Goal: Transaction & Acquisition: Purchase product/service

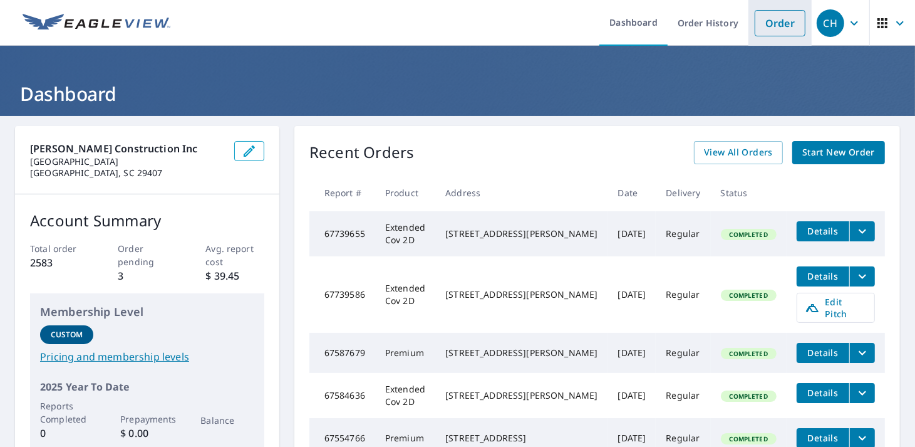
click at [766, 23] on link "Order" at bounding box center [780, 23] width 51 height 26
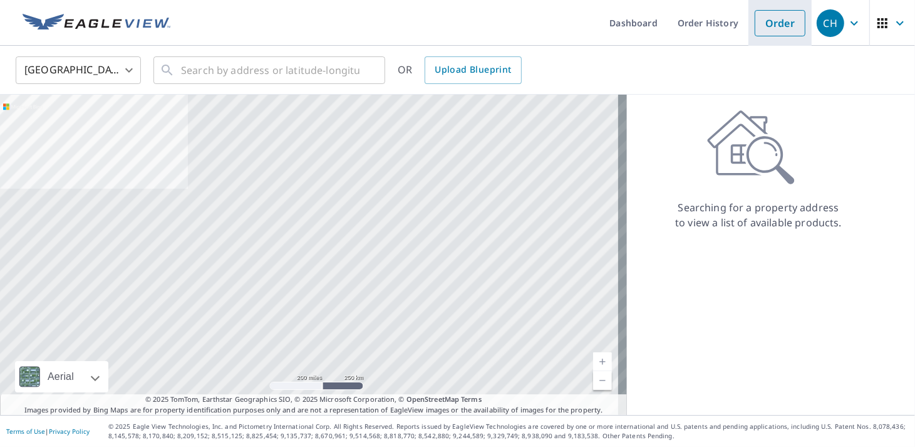
click at [763, 19] on link "Order" at bounding box center [780, 23] width 51 height 26
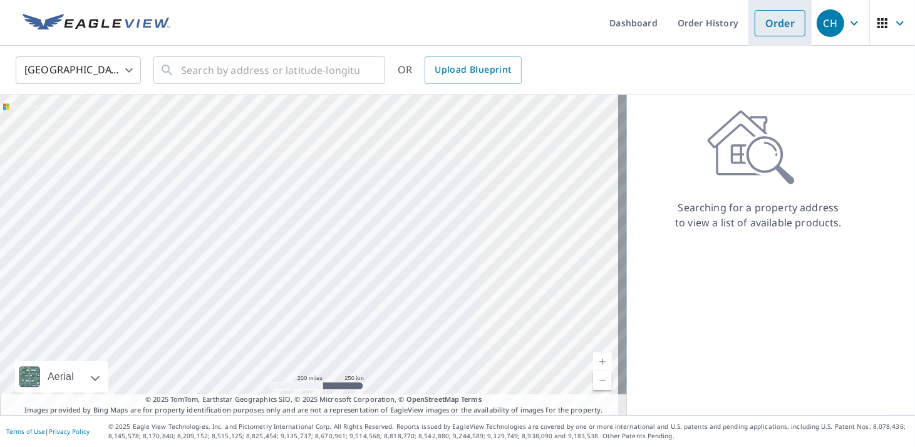
click at [771, 19] on link "Order" at bounding box center [780, 23] width 51 height 26
drag, startPoint x: 771, startPoint y: 19, endPoint x: 682, endPoint y: 58, distance: 96.3
click at [681, 58] on div "United States US ​ ​ OR Upload Blueprint" at bounding box center [453, 69] width 894 height 29
click at [758, 30] on link "Order" at bounding box center [780, 23] width 51 height 26
click at [763, 28] on link "Order" at bounding box center [780, 23] width 51 height 26
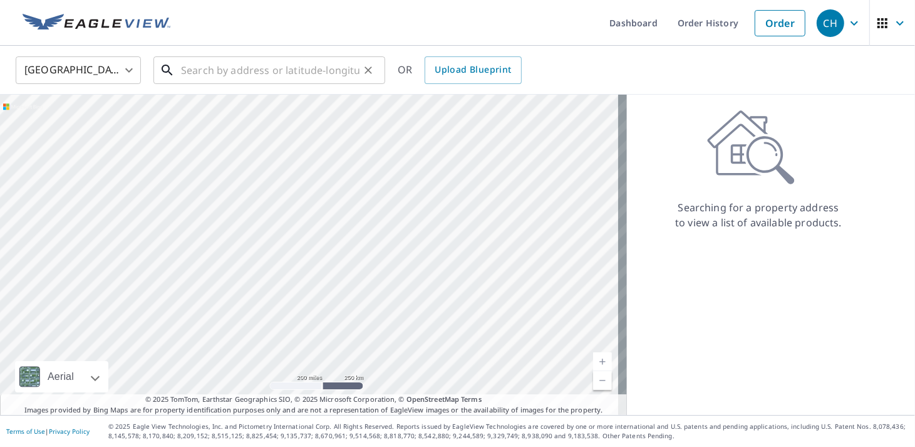
click at [215, 79] on input "text" at bounding box center [270, 70] width 179 height 35
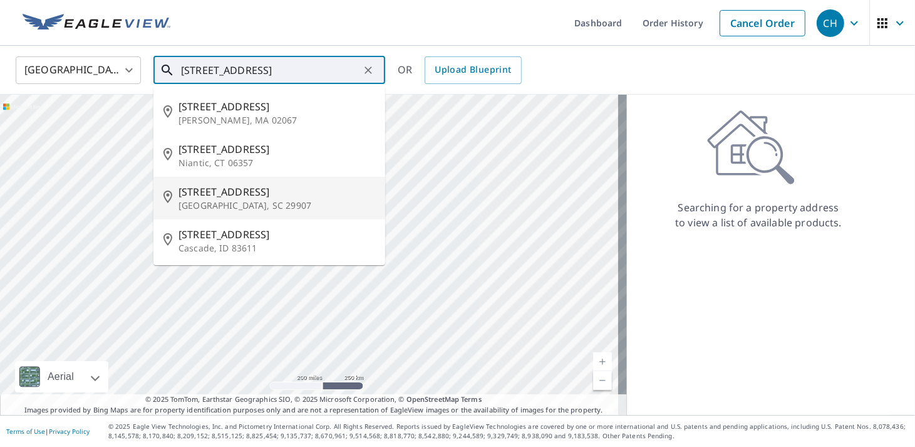
click at [284, 209] on p "[GEOGRAPHIC_DATA], SC 29907" at bounding box center [277, 205] width 197 height 13
type input "1 Osprey Rd Beaufort, SC 29907"
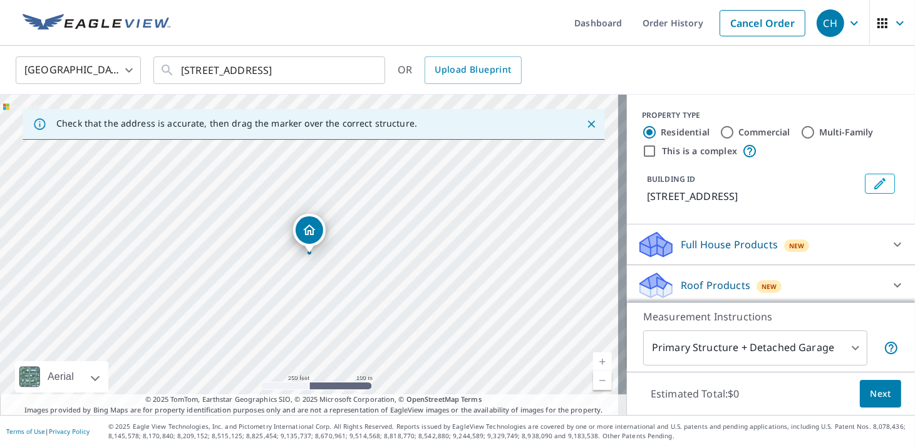
click at [890, 283] on icon at bounding box center [897, 285] width 15 height 15
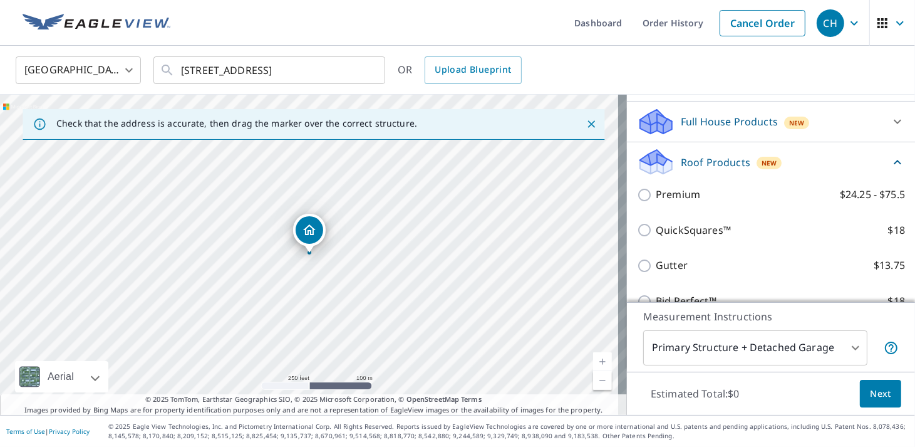
scroll to position [125, 0]
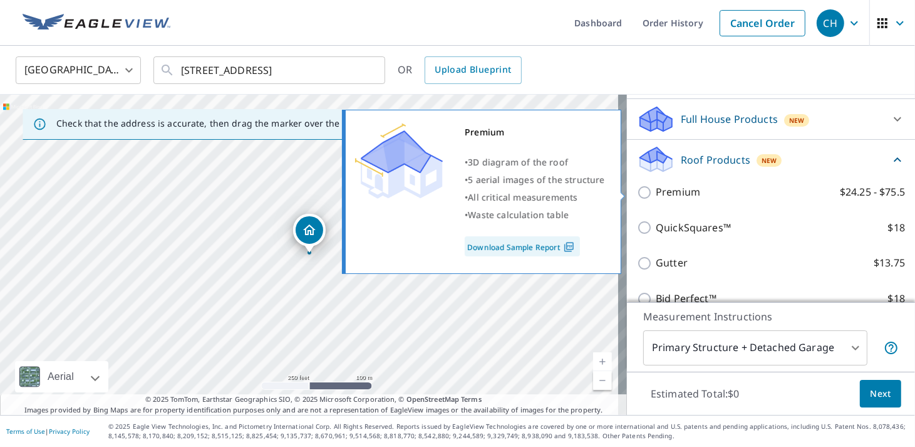
click at [642, 192] on input "Premium $24.25 - $75.5" at bounding box center [646, 192] width 19 height 15
checkbox input "true"
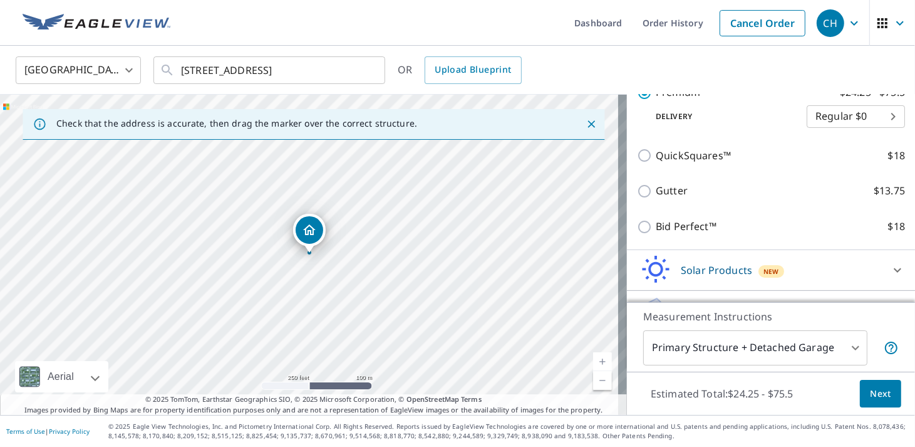
scroll to position [251, 0]
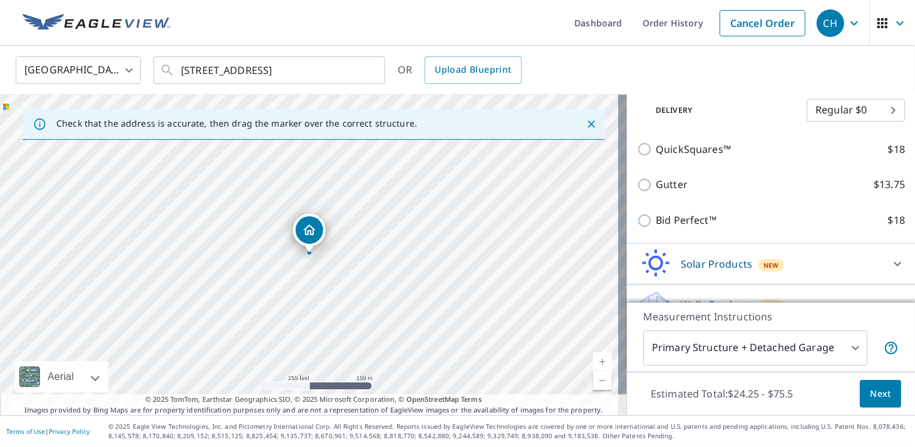
click at [875, 388] on span "Next" at bounding box center [880, 394] width 21 height 16
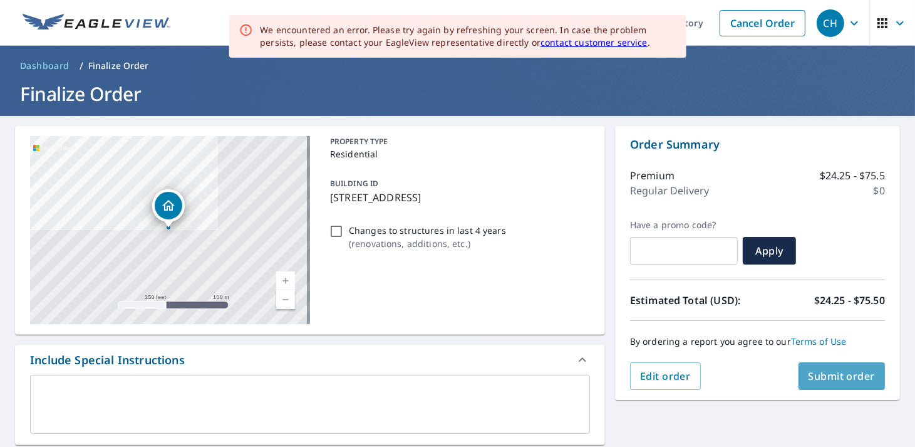
click at [837, 370] on span "Submit order" at bounding box center [842, 376] width 67 height 14
checkbox input "true"
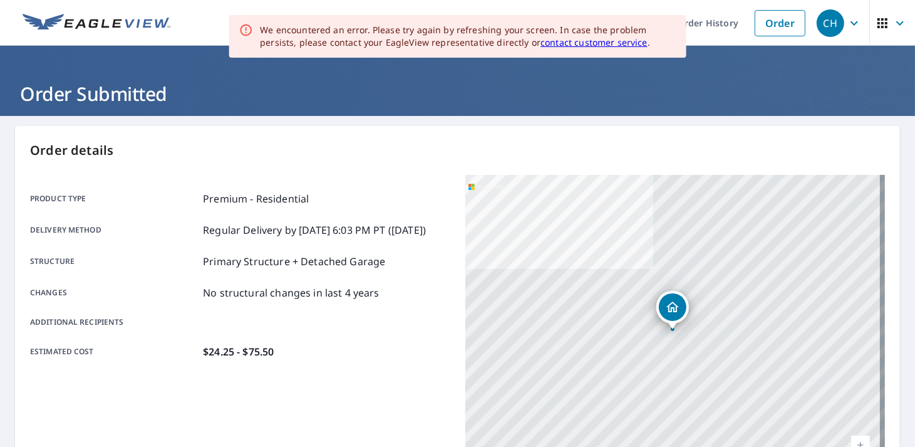
click at [773, 70] on header "Order Submitted" at bounding box center [457, 81] width 915 height 70
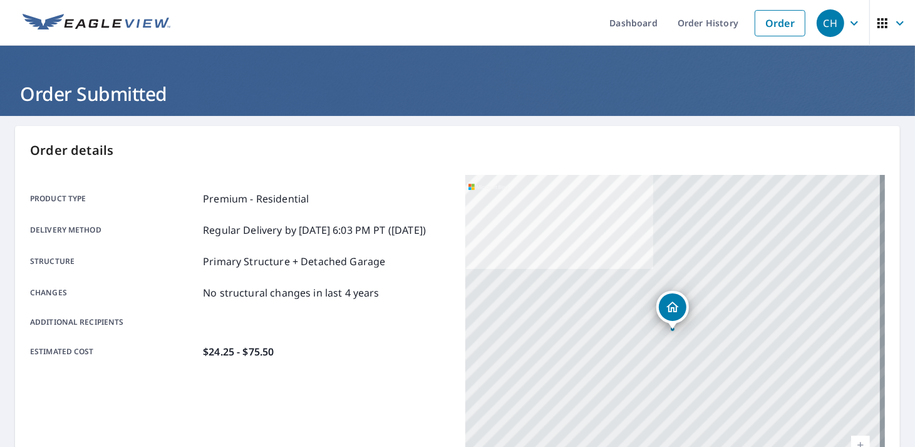
click at [81, 19] on img at bounding box center [97, 23] width 148 height 19
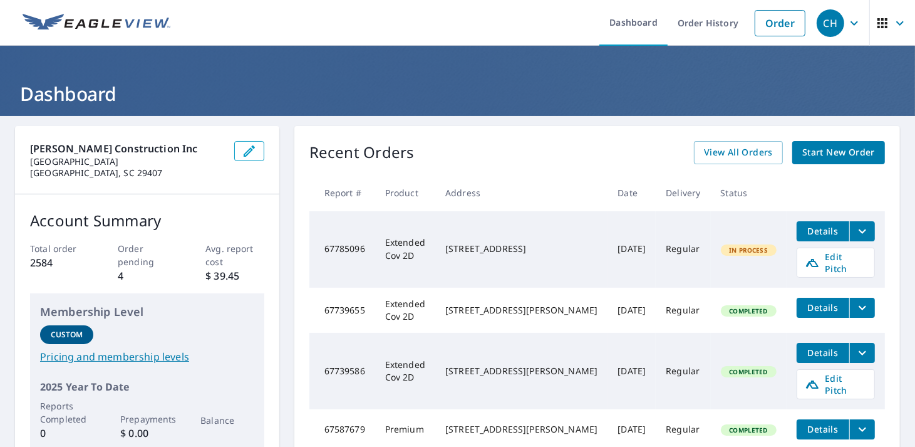
click at [805, 228] on span "Details" at bounding box center [824, 231] width 38 height 12
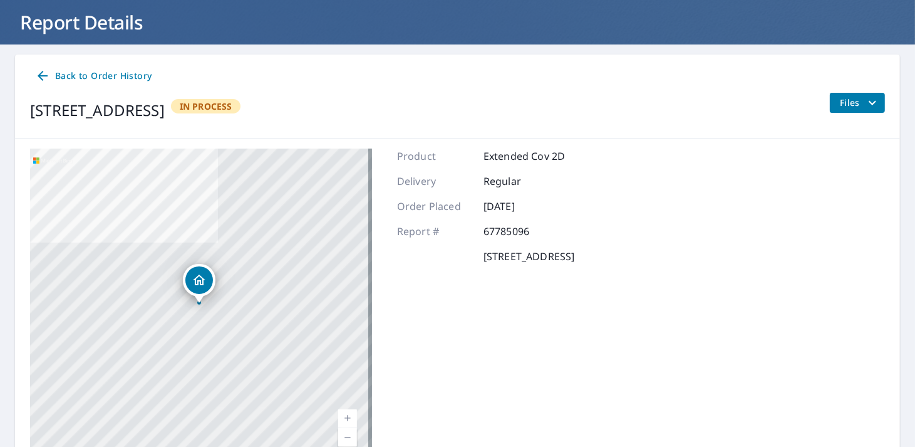
scroll to position [137, 0]
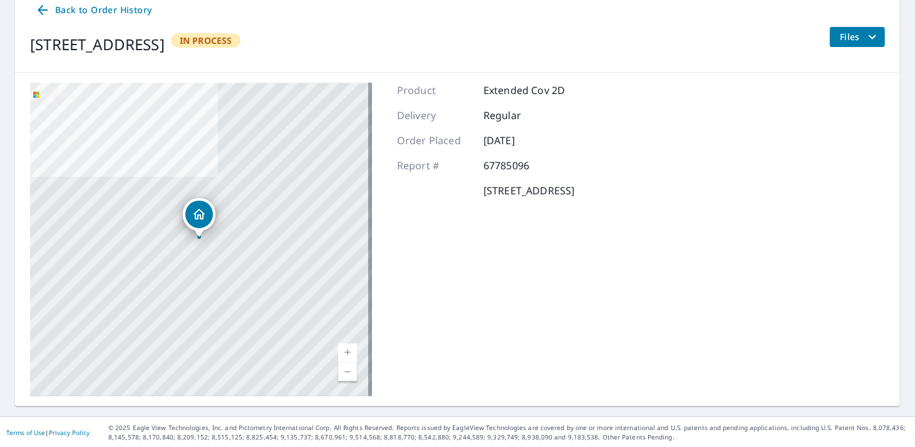
click at [867, 40] on icon "filesDropdownBtn-67785096" at bounding box center [872, 36] width 15 height 15
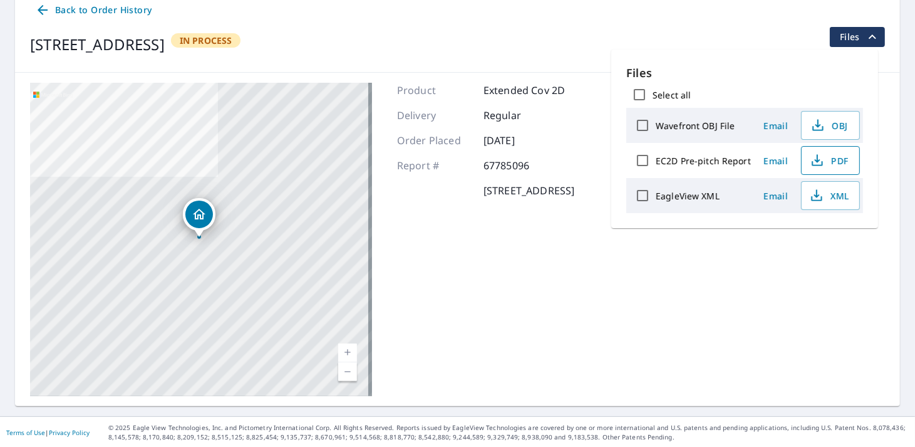
click at [831, 159] on span "PDF" at bounding box center [830, 160] width 40 height 15
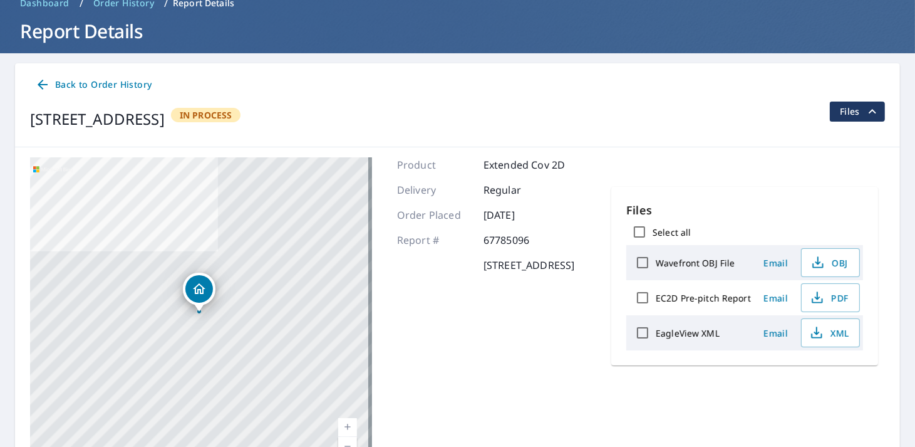
scroll to position [0, 0]
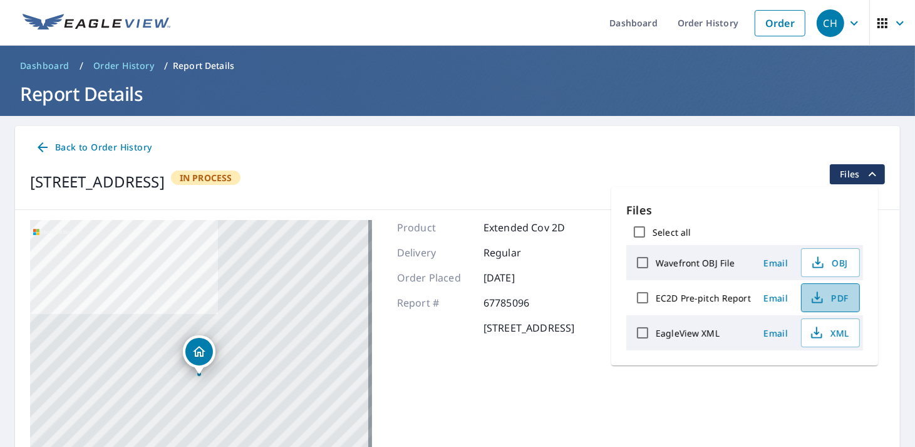
click at [827, 298] on span "PDF" at bounding box center [830, 297] width 40 height 15
click at [702, 144] on div "Back to Order History" at bounding box center [457, 147] width 855 height 23
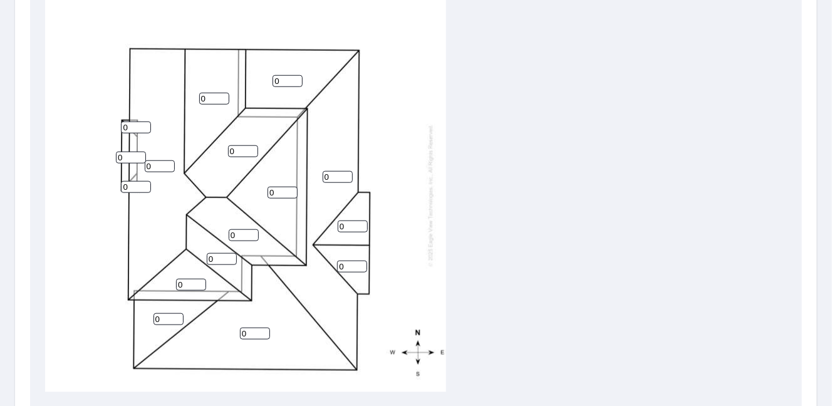
scroll to position [456, 0]
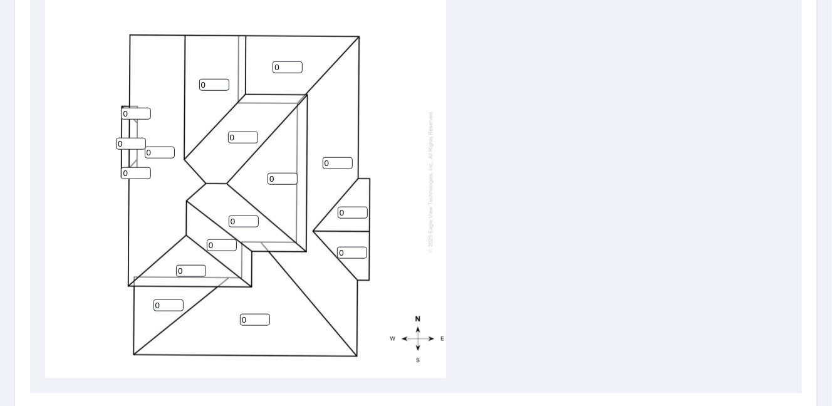
click at [286, 66] on input "0" at bounding box center [288, 67] width 30 height 12
click at [298, 65] on input "1" at bounding box center [288, 67] width 30 height 12
click at [298, 65] on input "2" at bounding box center [288, 67] width 30 height 12
click at [298, 65] on input "3" at bounding box center [288, 67] width 30 height 12
type input "4"
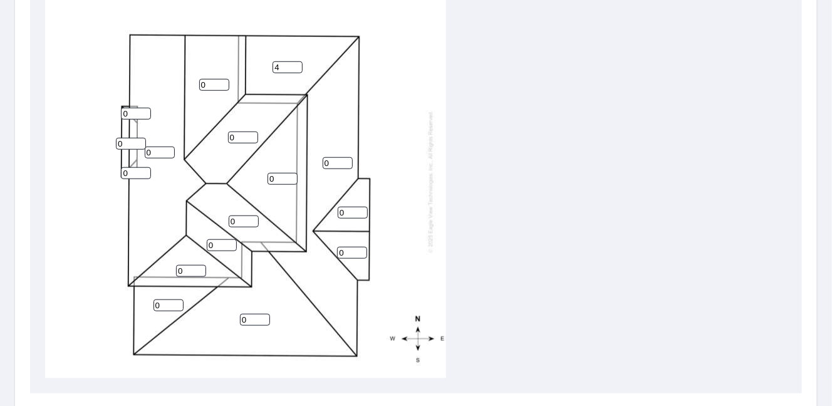
click at [296, 65] on input "4" at bounding box center [288, 67] width 30 height 12
drag, startPoint x: 333, startPoint y: 159, endPoint x: 315, endPoint y: 160, distance: 17.6
click at [315, 160] on div "0 0 0 0 4 0 0 0 0 0 0 0 0 0 0 0" at bounding box center [245, 182] width 401 height 394
type input "4"
drag, startPoint x: 256, startPoint y: 318, endPoint x: 229, endPoint y: 303, distance: 30.3
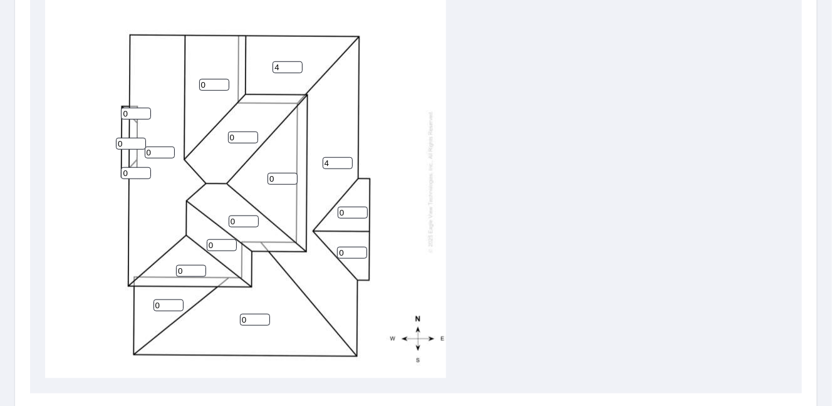
click at [222, 317] on div "4 0 0 0 4 0 0 0 0 0 0 0 0 0 0 0" at bounding box center [245, 182] width 401 height 394
type input "4"
drag, startPoint x: 165, startPoint y: 301, endPoint x: 124, endPoint y: 301, distance: 40.7
click at [124, 301] on div "4 0 4 0 4 0 0 0 0 0 0 0 0 0 0 0" at bounding box center [245, 182] width 401 height 394
type input "4"
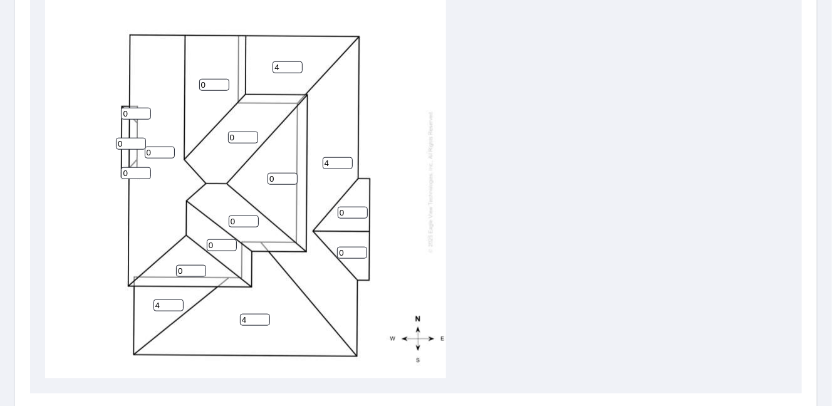
click at [311, 276] on div "4 0 4 0 4 0 0 4 0 0 0 0 0 0 0 0" at bounding box center [245, 182] width 401 height 394
drag, startPoint x: 211, startPoint y: 86, endPoint x: 177, endPoint y: 85, distance: 33.2
click at [177, 85] on div "4 0 4 0 4 0 0 4 0 0 0 0 0 0 0 0" at bounding box center [245, 182] width 401 height 394
type input "10"
drag, startPoint x: 218, startPoint y: 132, endPoint x: 199, endPoint y: 132, distance: 19.4
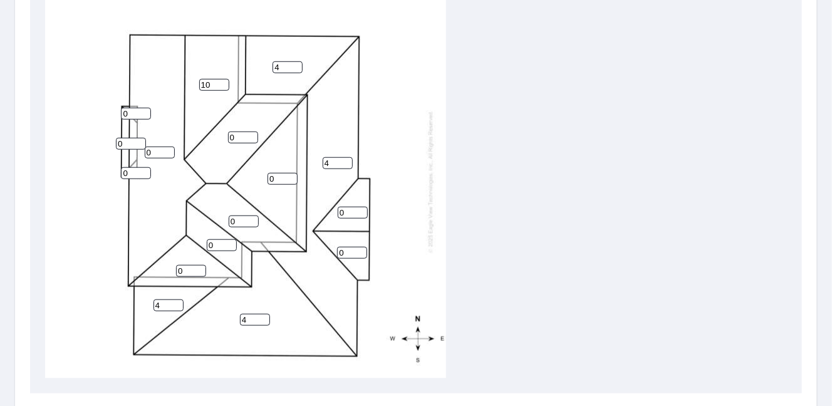
click at [199, 132] on div "4 0 4 0 4 10 0 4 0 0 0 0 0 0 0 0" at bounding box center [245, 182] width 401 height 394
type input "10"
drag, startPoint x: 278, startPoint y: 174, endPoint x: 254, endPoint y: 174, distance: 23.8
click at [255, 175] on div "4 0 4 0 4 10 10 4 0 0 0 0 0 0 0 0" at bounding box center [245, 182] width 401 height 394
type input "10"
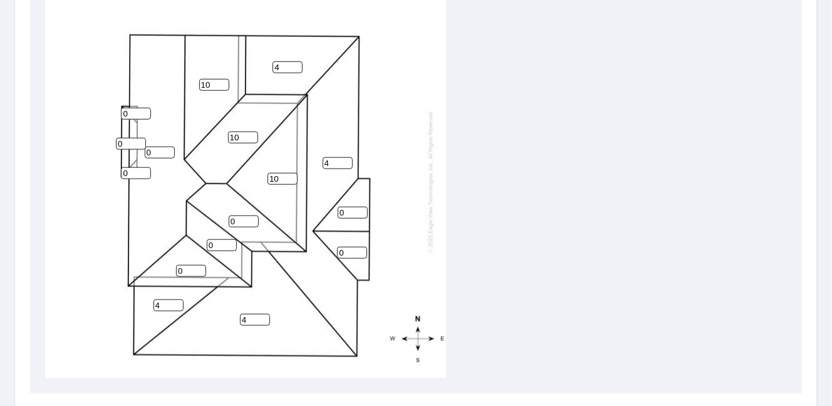
drag, startPoint x: 246, startPoint y: 220, endPoint x: 201, endPoint y: 213, distance: 45.0
click at [201, 213] on div "4 0 4 10 4 10 10 4 0 0 0 0 0 0 0 0" at bounding box center [245, 182] width 401 height 394
type input "10"
drag, startPoint x: 217, startPoint y: 239, endPoint x: 186, endPoint y: 237, distance: 31.4
click at [187, 237] on div "4 0 4 10 4 10 10 4 10 0 0 0 0 0 0 0" at bounding box center [245, 182] width 401 height 394
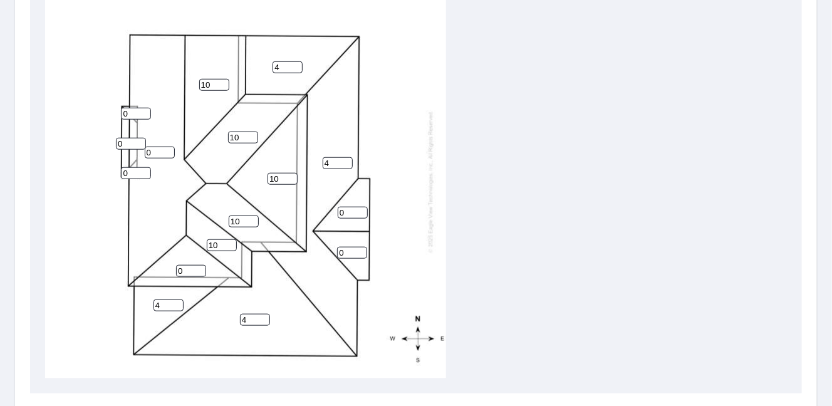
type input "10"
drag, startPoint x: 185, startPoint y: 267, endPoint x: 158, endPoint y: 266, distance: 27.6
click at [158, 266] on div "4 0 4 10 4 10 10 4 10 0 10 0 0 0 0 0" at bounding box center [245, 182] width 401 height 394
type input "10"
drag, startPoint x: 355, startPoint y: 254, endPoint x: 321, endPoint y: 253, distance: 33.2
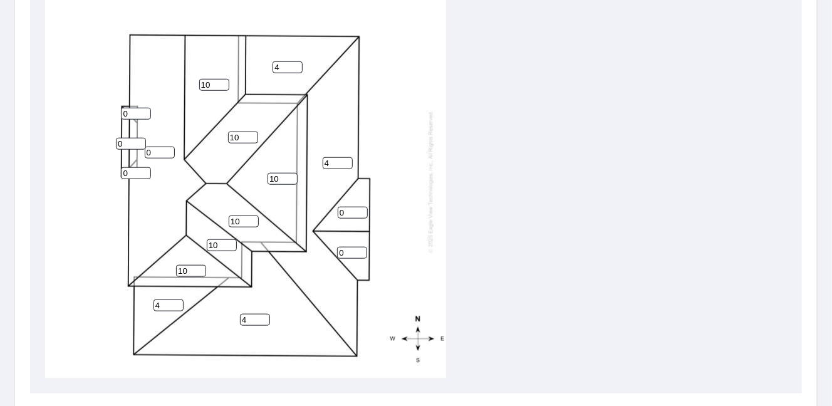
click at [321, 253] on div "4 0 4 10 4 10 10 4 10 10 10 0 0 0 0 0" at bounding box center [245, 182] width 401 height 394
type input "10"
drag, startPoint x: 356, startPoint y: 212, endPoint x: 329, endPoint y: 216, distance: 27.2
click at [338, 216] on input "0" at bounding box center [353, 213] width 30 height 12
type input "10"
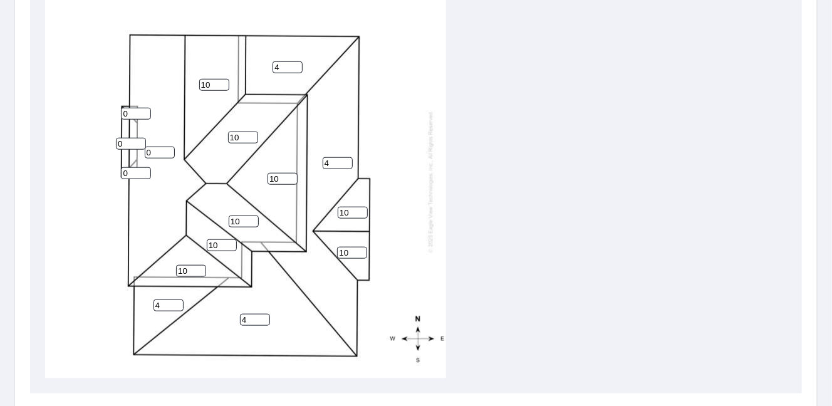
drag, startPoint x: 138, startPoint y: 173, endPoint x: 79, endPoint y: 189, distance: 61.7
click at [95, 182] on div "4 0 4 10 4 10 10 4 10 10 10 10 10 0 0 0" at bounding box center [245, 182] width 401 height 394
type input "10"
drag, startPoint x: 125, startPoint y: 142, endPoint x: 97, endPoint y: 148, distance: 28.1
click at [97, 148] on div "4 0 4 10 4 10 10 4 10 10 10 10 10 0 10 0" at bounding box center [245, 182] width 401 height 394
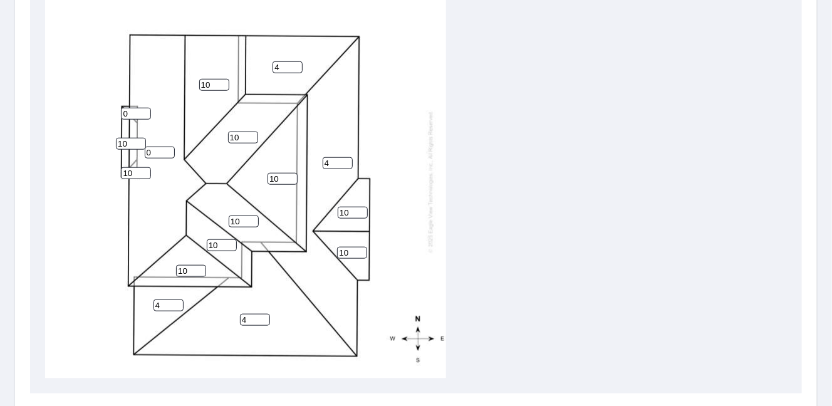
type input "10"
drag, startPoint x: 133, startPoint y: 115, endPoint x: 108, endPoint y: 117, distance: 25.8
click at [108, 117] on div "4 0 4 10 4 10 10 4 10 10 10 10 10 10 10 0" at bounding box center [245, 182] width 401 height 394
type input "10"
drag, startPoint x: 153, startPoint y: 150, endPoint x: 107, endPoint y: 154, distance: 45.8
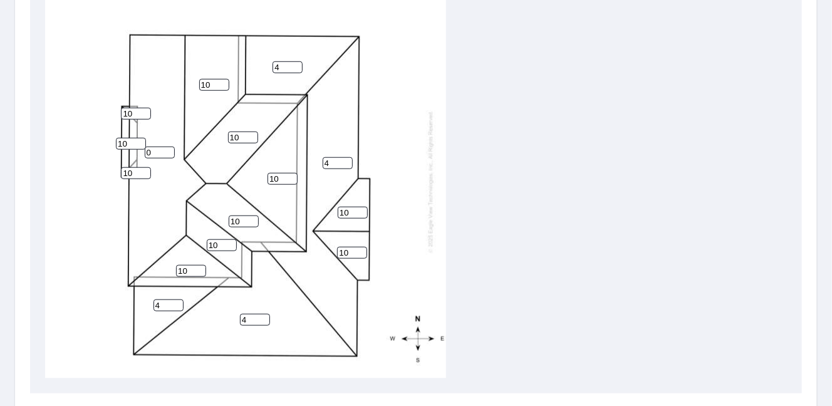
click at [107, 154] on div "4 0 4 10 4 10 10 4 10 10 10 10 10 10 10 10" at bounding box center [245, 182] width 401 height 394
type input "10"
click at [427, 159] on div "4 10 4 10 4 10 10 4 10 10 10 10 10 10 10 10" at bounding box center [245, 182] width 401 height 394
drag, startPoint x: 351, startPoint y: 209, endPoint x: 330, endPoint y: 210, distance: 20.7
click at [330, 210] on div "4 10 4 10 4 10 10 4 10 10 10 10 10 10 10 10" at bounding box center [245, 182] width 401 height 394
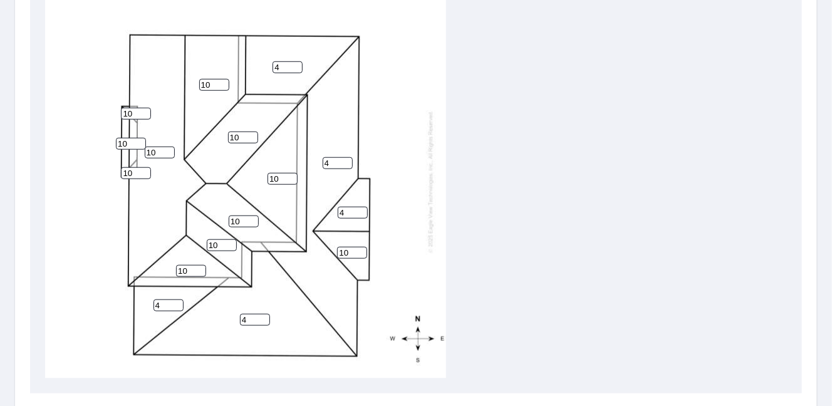
type input "4"
drag, startPoint x: 353, startPoint y: 249, endPoint x: 314, endPoint y: 248, distance: 39.5
click at [314, 248] on div "4 10 4 10 4 10 10 4 10 10 10 4 10 10 10 10" at bounding box center [245, 182] width 401 height 394
type input "4"
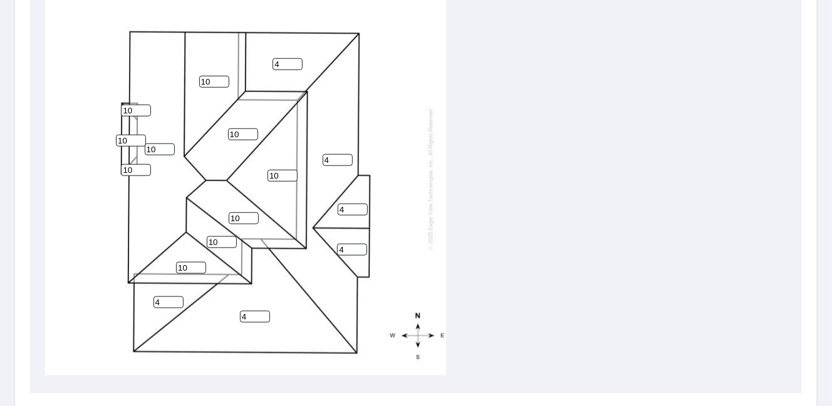
click at [529, 228] on div "4 10 4 10 4 10 10 4 10 10 10 4 4 10 10 10" at bounding box center [416, 182] width 742 height 394
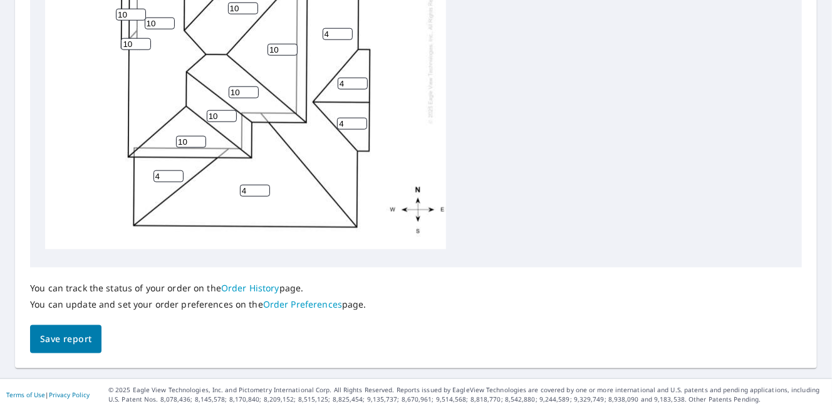
scroll to position [585, 0]
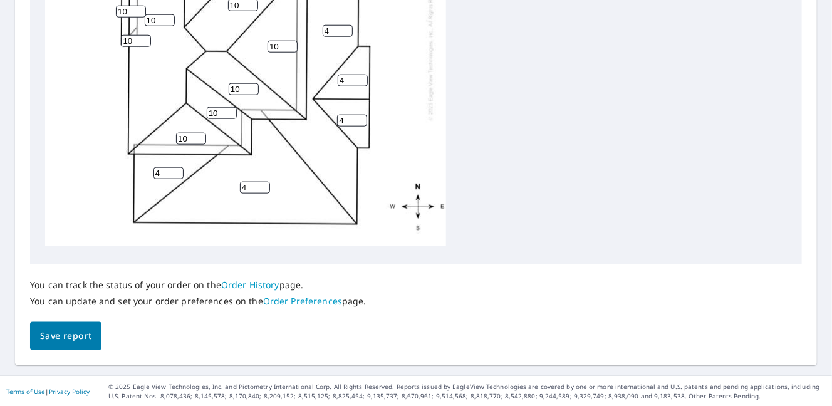
click at [71, 331] on span "Save report" at bounding box center [65, 336] width 51 height 16
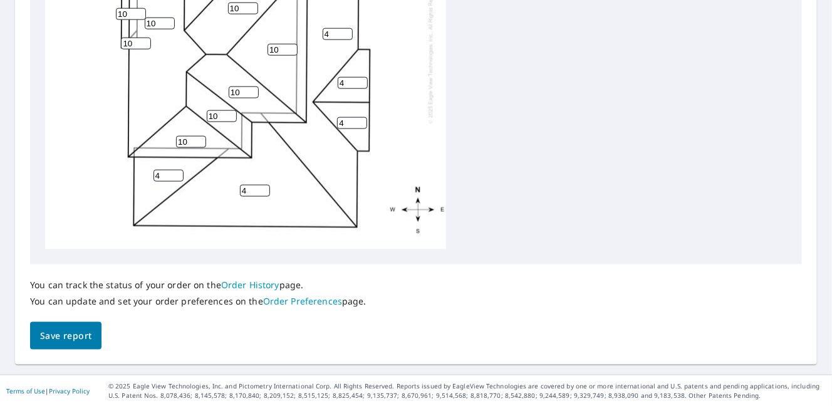
click at [74, 344] on button "Save report" at bounding box center [65, 336] width 71 height 28
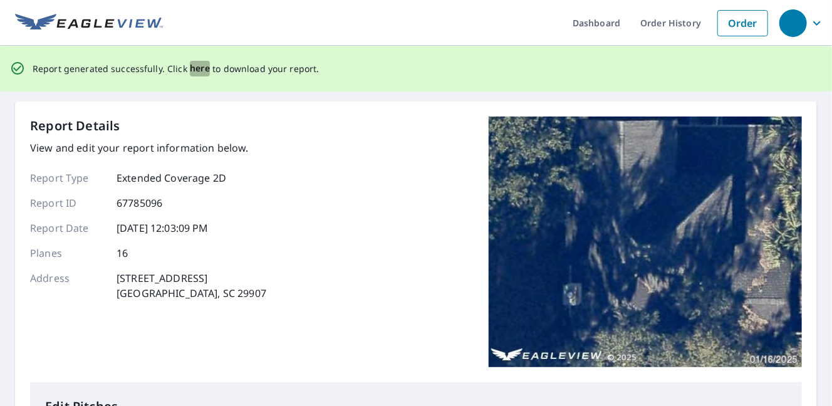
click at [199, 66] on span "here" at bounding box center [200, 69] width 21 height 16
